Goal: Book appointment/travel/reservation

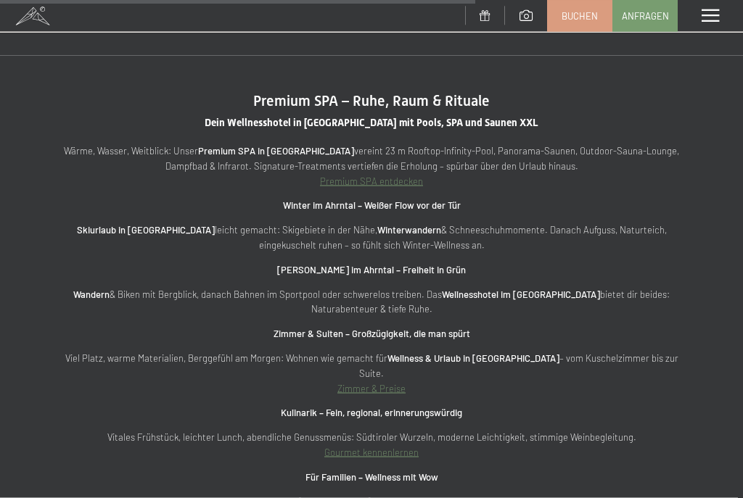
scroll to position [4373, 0]
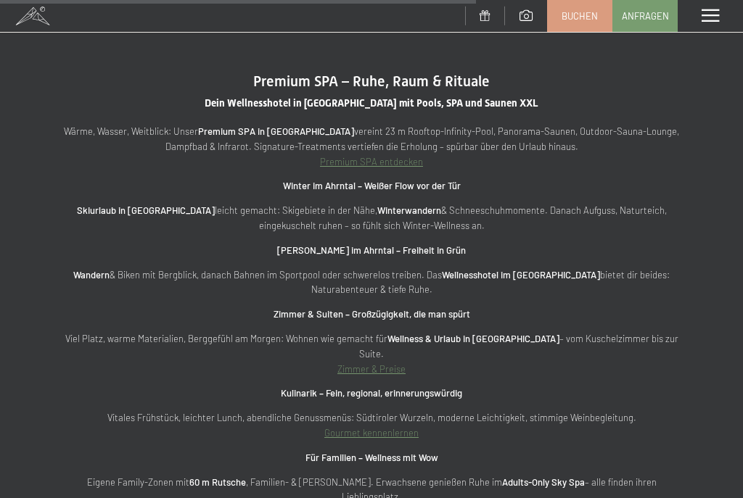
click at [365, 308] on strong "Zimmer & Suiten – Großzügigkeit, die man spürt" at bounding box center [371, 314] width 197 height 12
click at [378, 363] on link "Zimmer & Preise" at bounding box center [371, 369] width 68 height 12
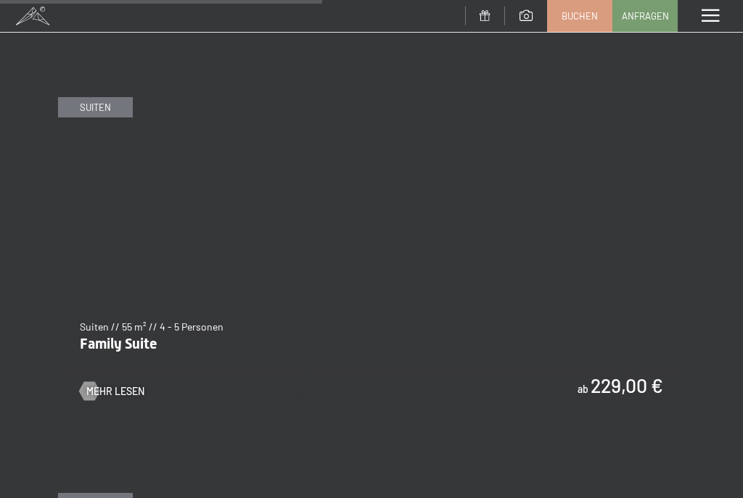
scroll to position [2974, 0]
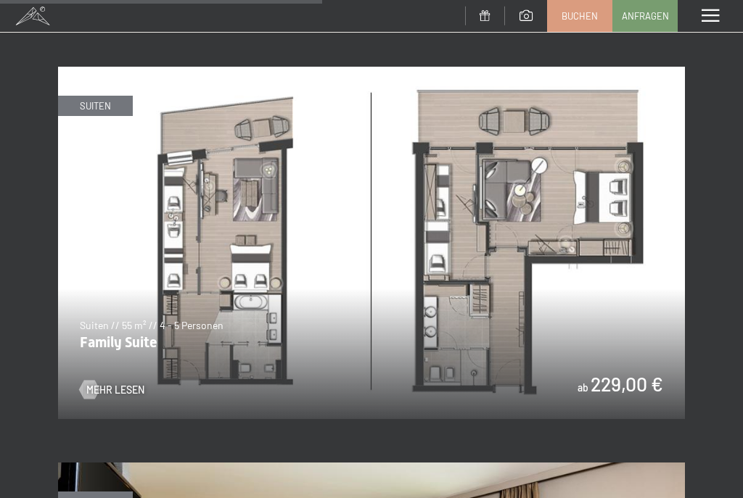
click at [649, 317] on img at bounding box center [371, 243] width 627 height 352
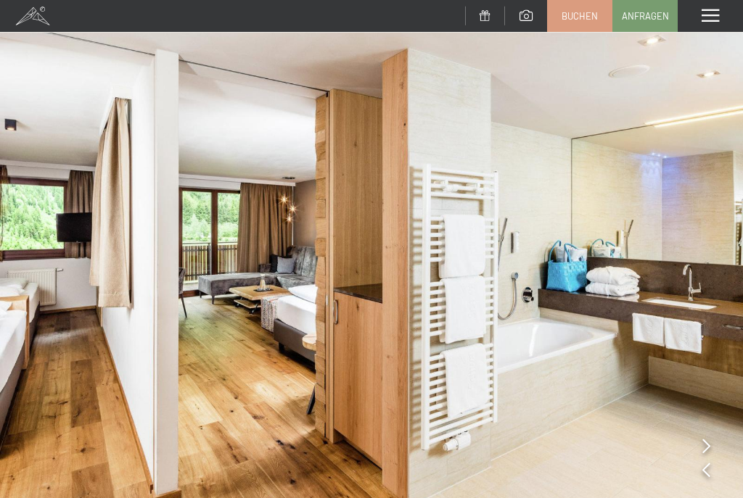
click at [56, 344] on img at bounding box center [371, 278] width 743 height 557
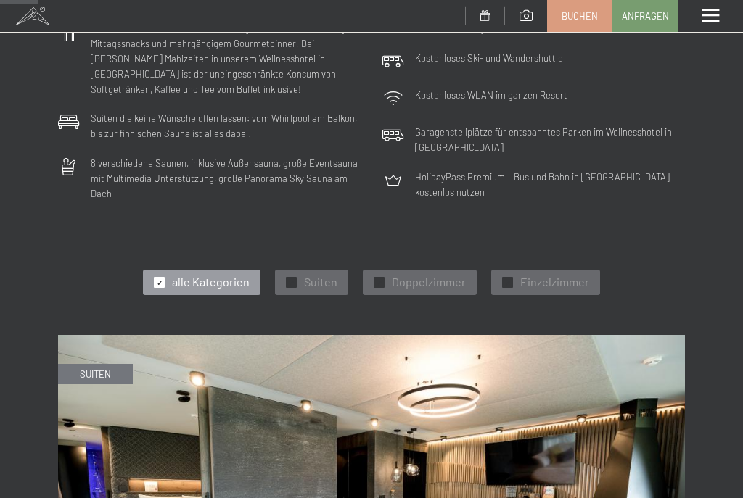
scroll to position [357, 0]
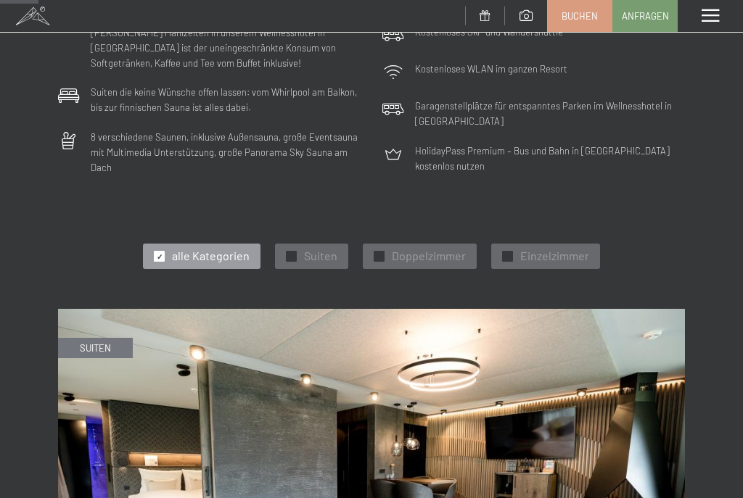
click at [321, 248] on span "Suiten" at bounding box center [320, 256] width 33 height 16
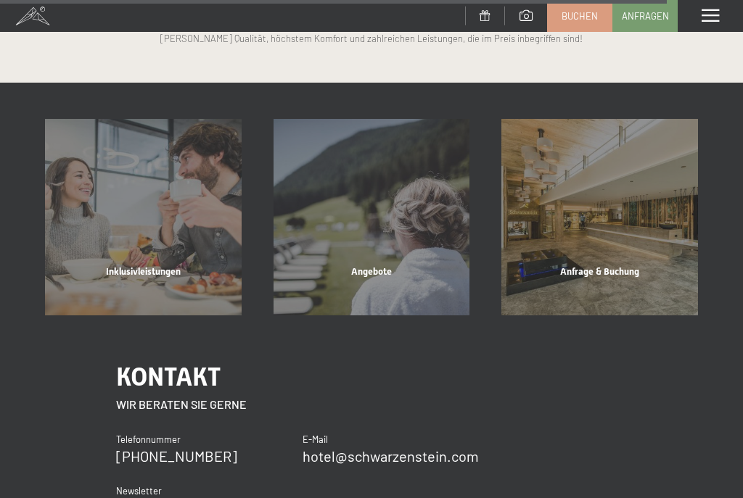
scroll to position [3729, 0]
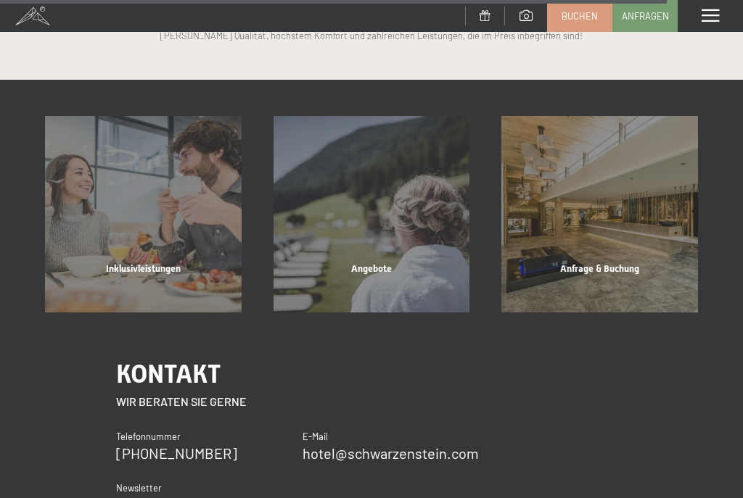
click at [384, 262] on div "Angebote" at bounding box center [371, 286] width 228 height 49
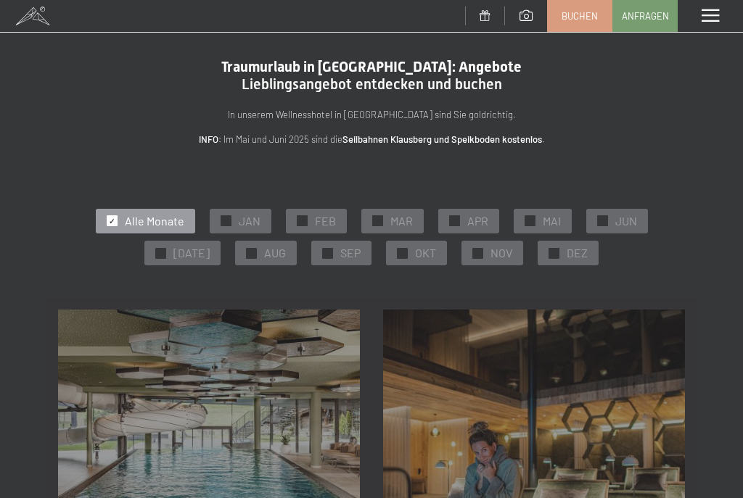
click at [415, 256] on span "OKT" at bounding box center [425, 253] width 21 height 16
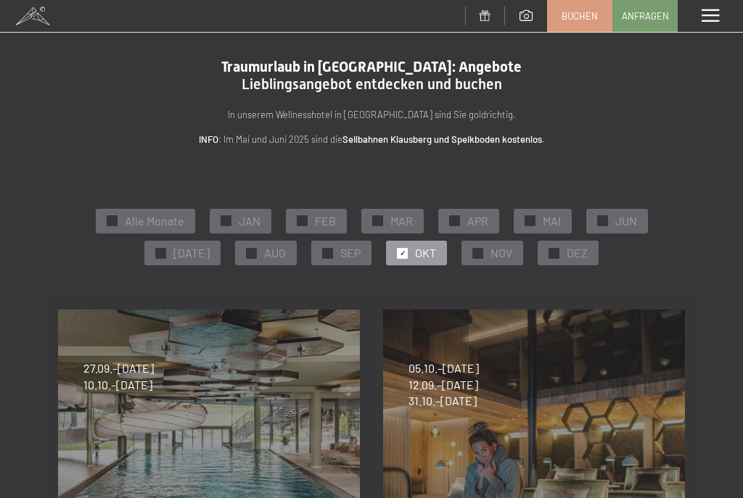
click at [479, 360] on span "05.10.–[DATE]" at bounding box center [443, 368] width 70 height 16
click at [477, 360] on span "05.10.–[DATE]" at bounding box center [443, 368] width 70 height 16
click at [464, 357] on div "05.10.–[DATE] 01.11.–[DATE] 10.01.–[DATE] 07.03.–[DATE] 16.05.–[DATE] 06.06.–[D…" at bounding box center [533, 460] width 325 height 325
